Goal: Task Accomplishment & Management: Use online tool/utility

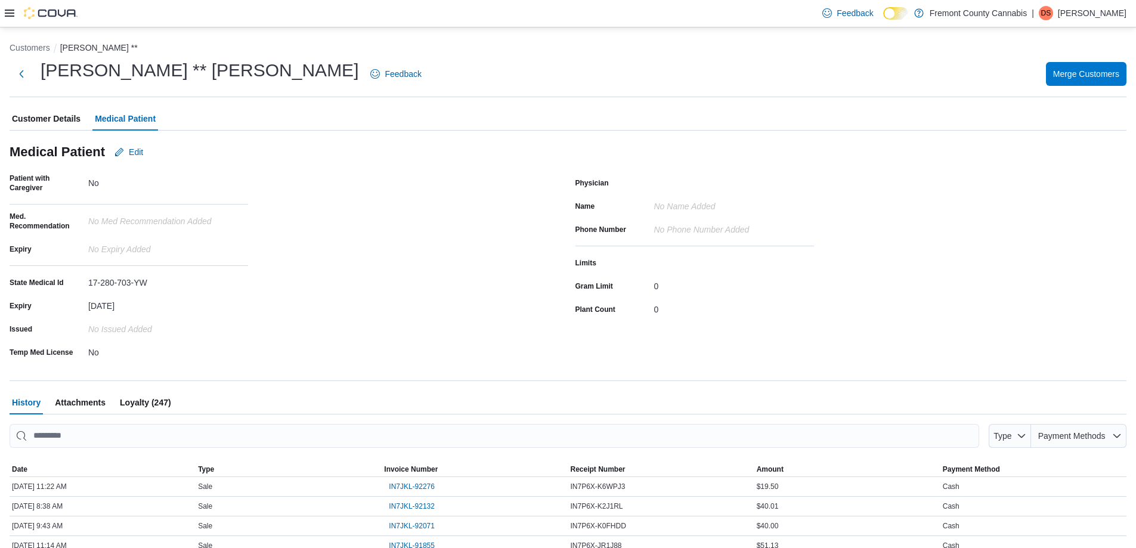
click at [14, 14] on icon at bounding box center [10, 13] width 10 height 7
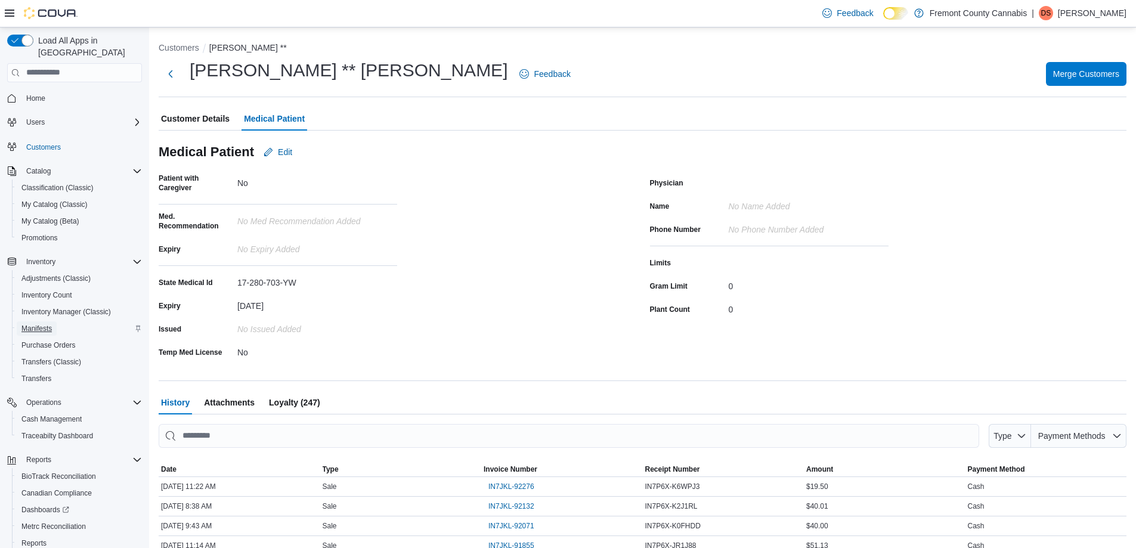
click at [23, 324] on span "Manifests" at bounding box center [36, 329] width 30 height 10
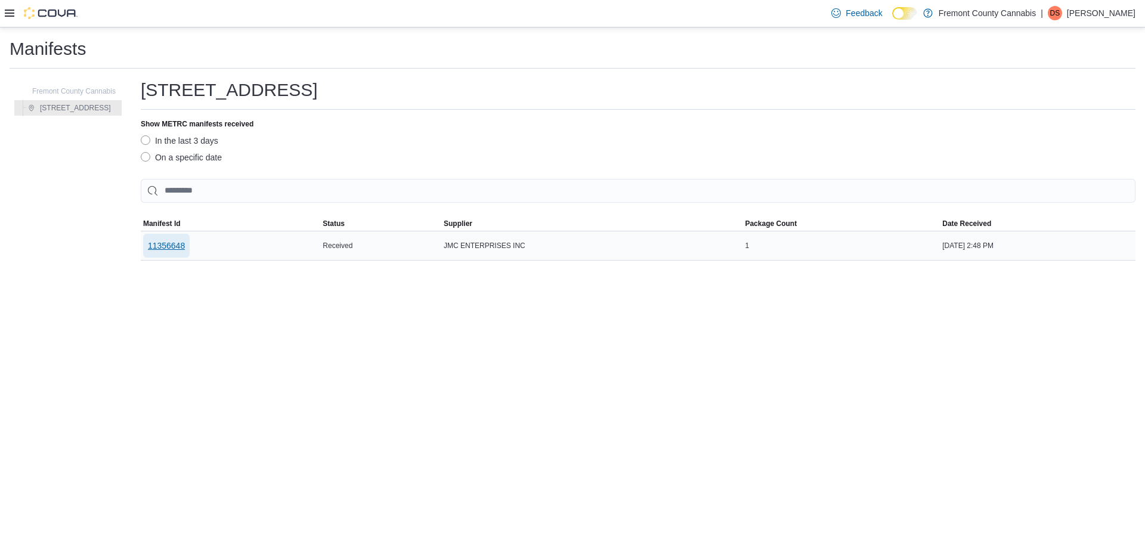
click at [156, 244] on span "11356648" at bounding box center [166, 246] width 37 height 12
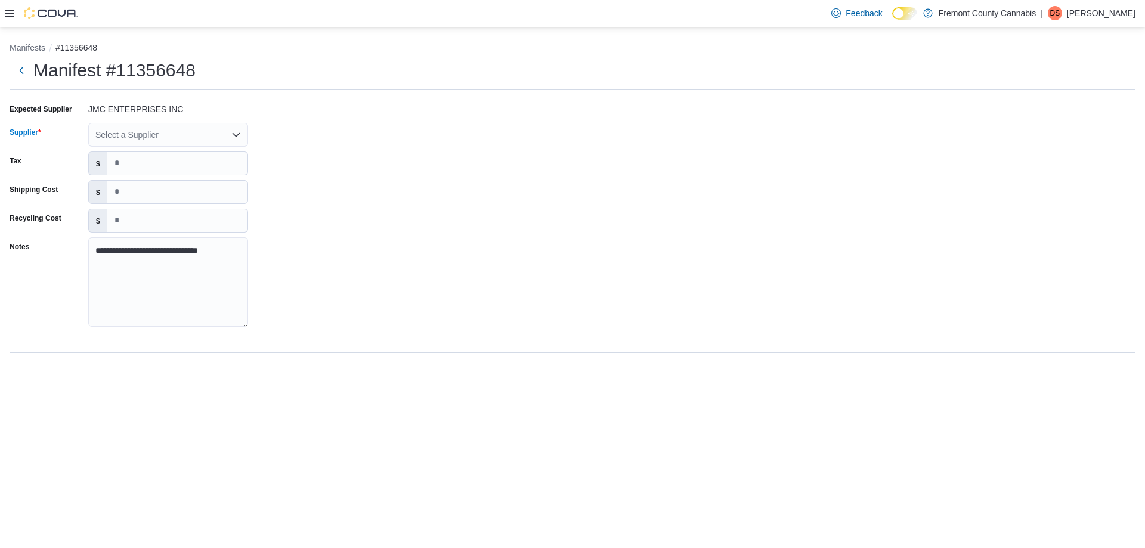
click at [170, 141] on div "Select a Supplier" at bounding box center [168, 135] width 160 height 24
type input "***"
click at [171, 157] on span "Fre mont County Cannabis" at bounding box center [175, 155] width 131 height 12
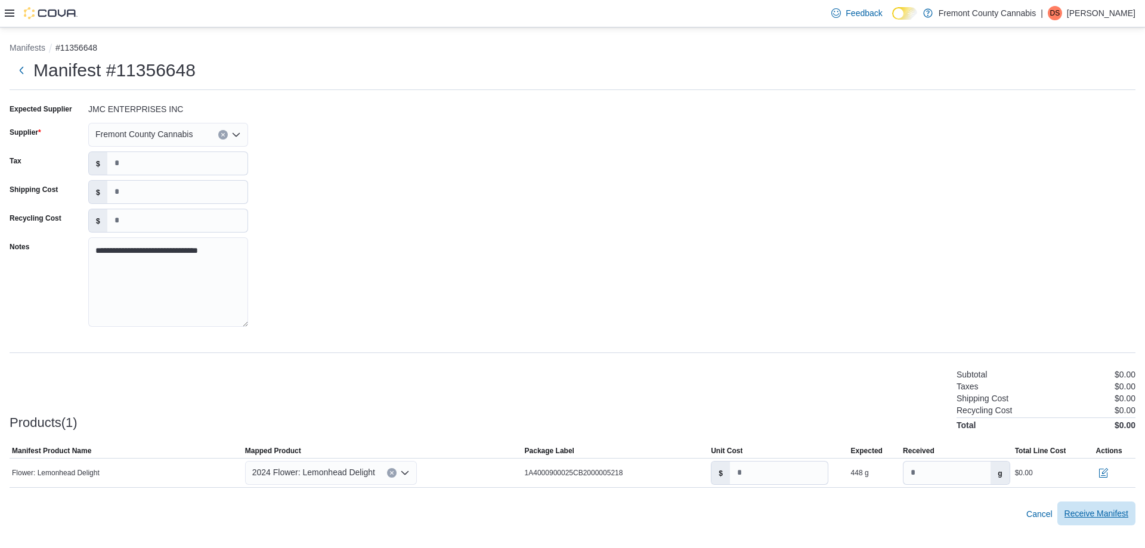
click at [1113, 516] on span "Receive Manifest" at bounding box center [1096, 513] width 64 height 12
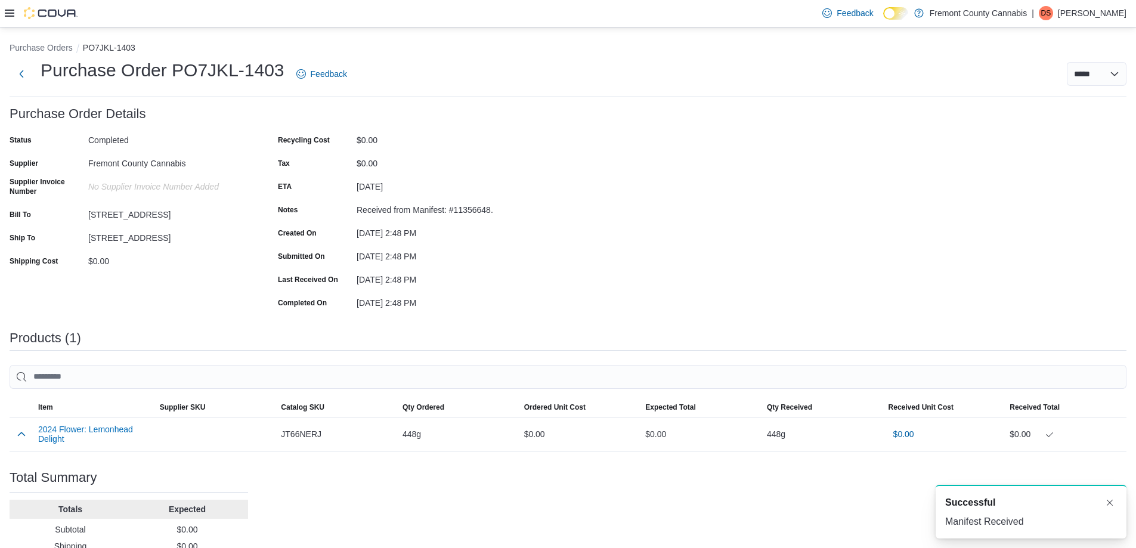
click at [15, 12] on div at bounding box center [41, 13] width 73 height 12
click at [8, 16] on icon at bounding box center [10, 13] width 10 height 7
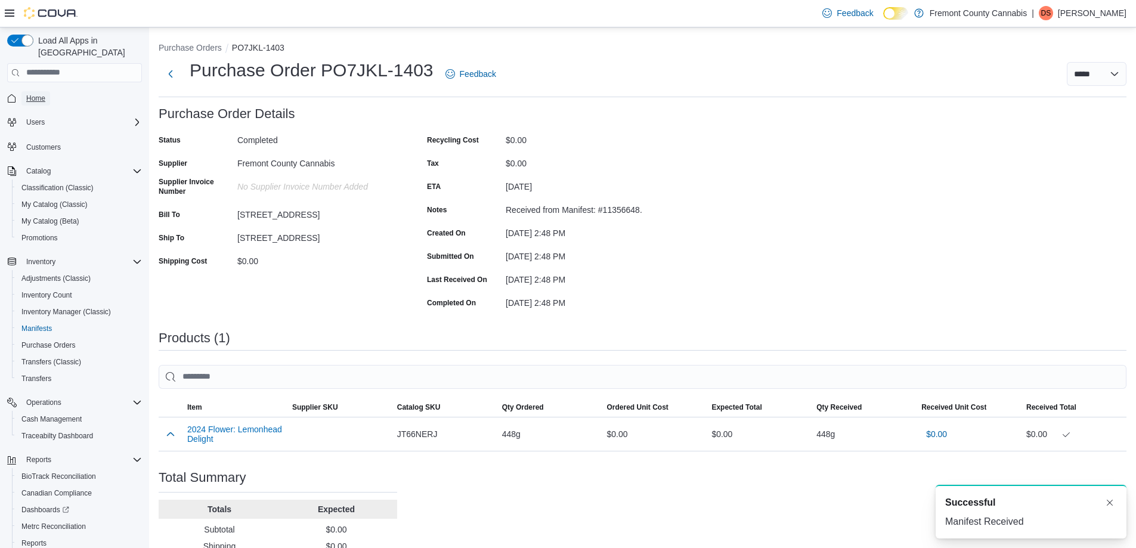
click at [30, 94] on span "Home" at bounding box center [35, 99] width 19 height 10
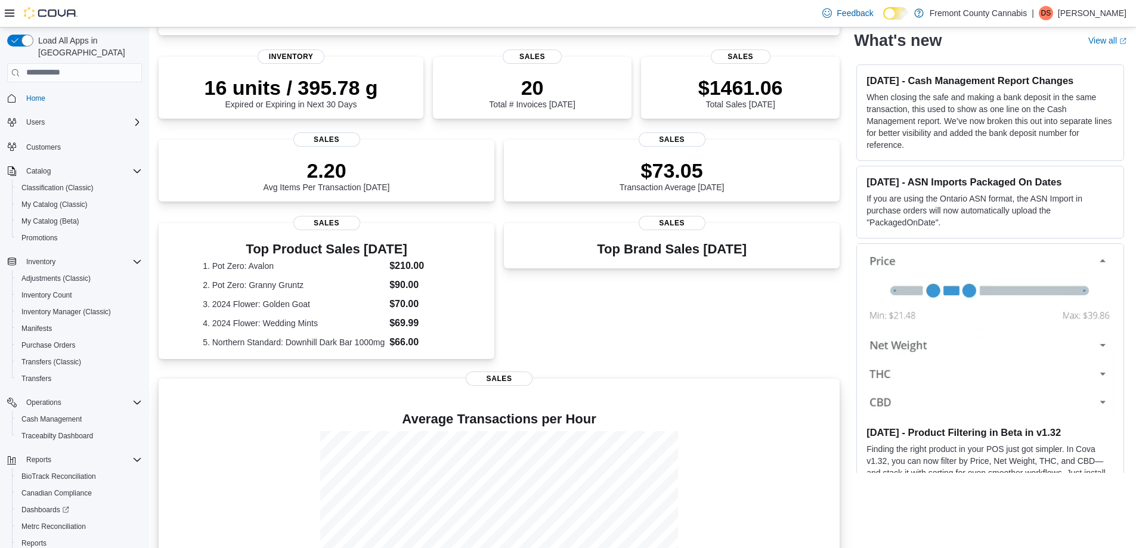
scroll to position [1, 0]
